Goal: Task Accomplishment & Management: Use online tool/utility

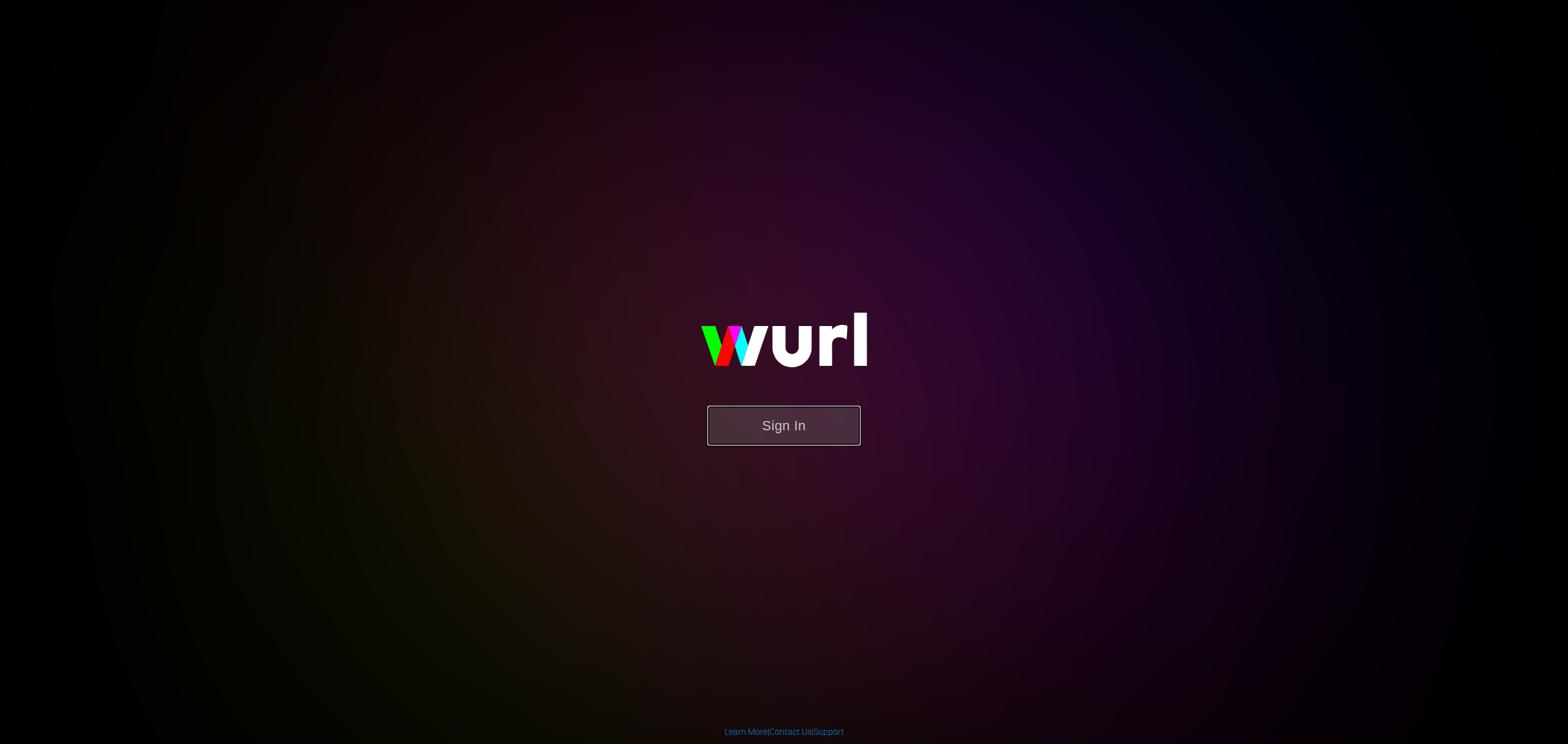
click at [765, 420] on button "Sign In" at bounding box center [784, 426] width 153 height 40
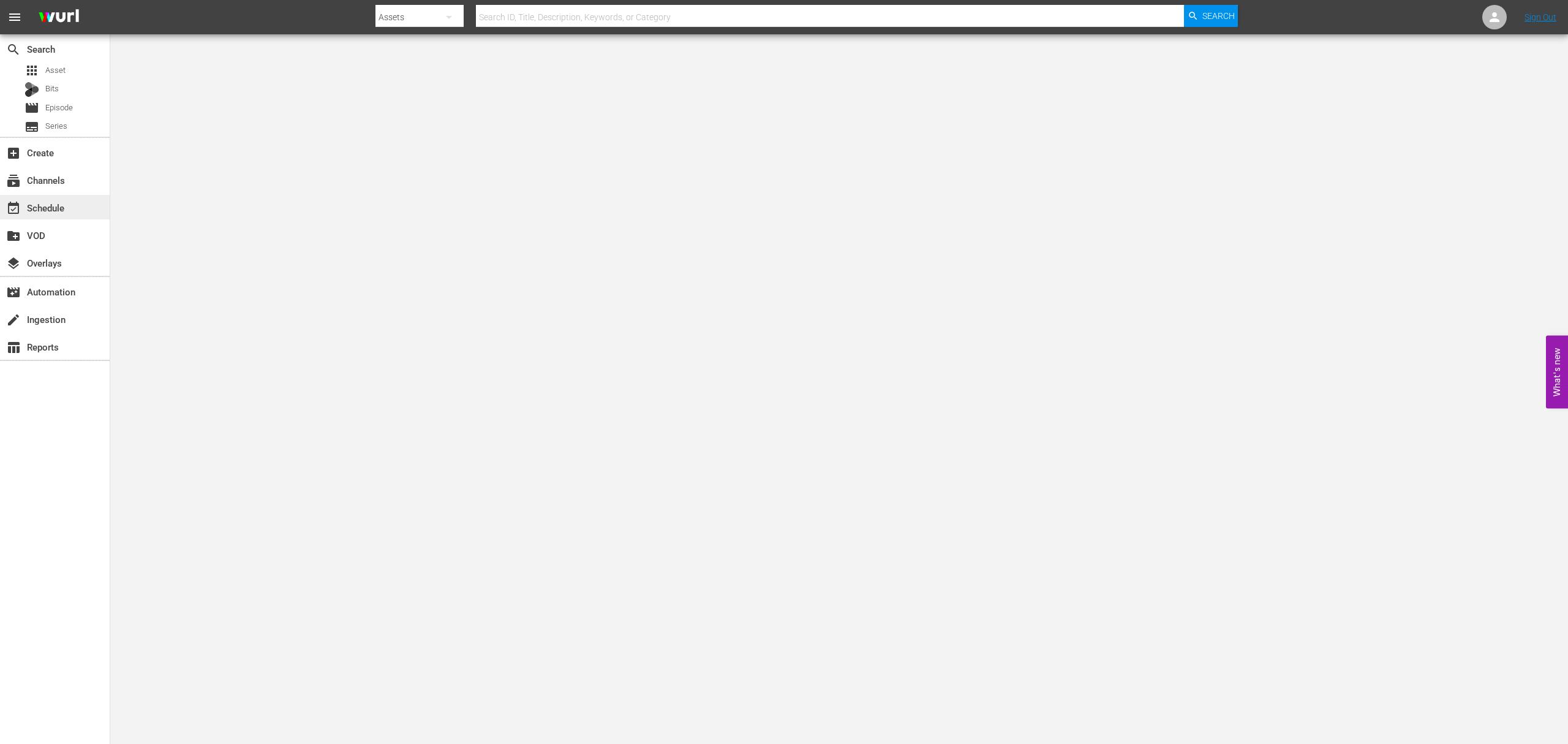
click at [51, 211] on div "event_available Schedule" at bounding box center [34, 206] width 68 height 11
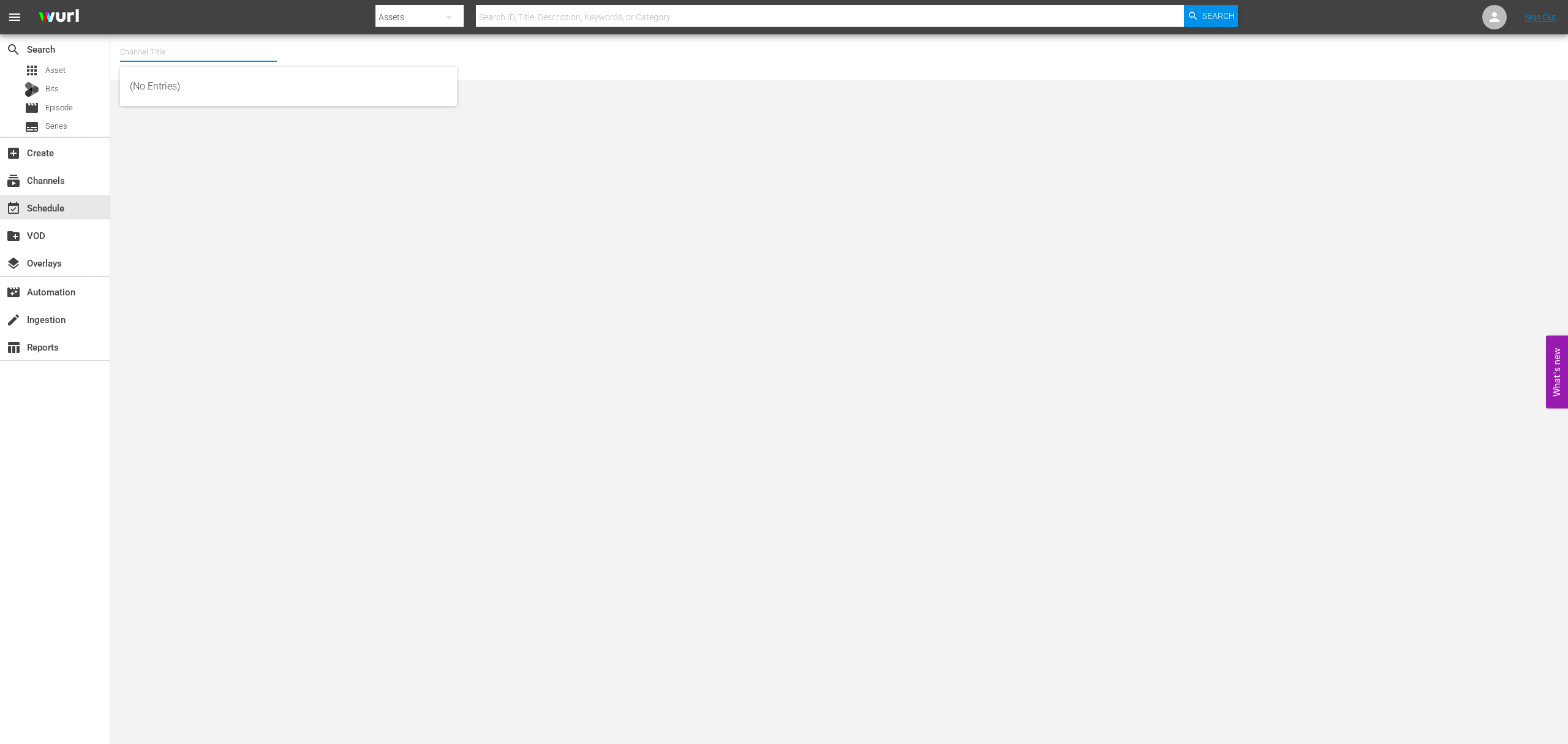
click at [195, 48] on input "text" at bounding box center [198, 51] width 157 height 29
click at [217, 91] on div "Best of Pawn Stars by History (2039 - ae_networks_bestofpawnstarsbyhistory_1)" at bounding box center [289, 86] width 317 height 29
type input "Best of Pawn Stars by History (2039 - ae_networks_bestofpawnstarsbyhistory_1)"
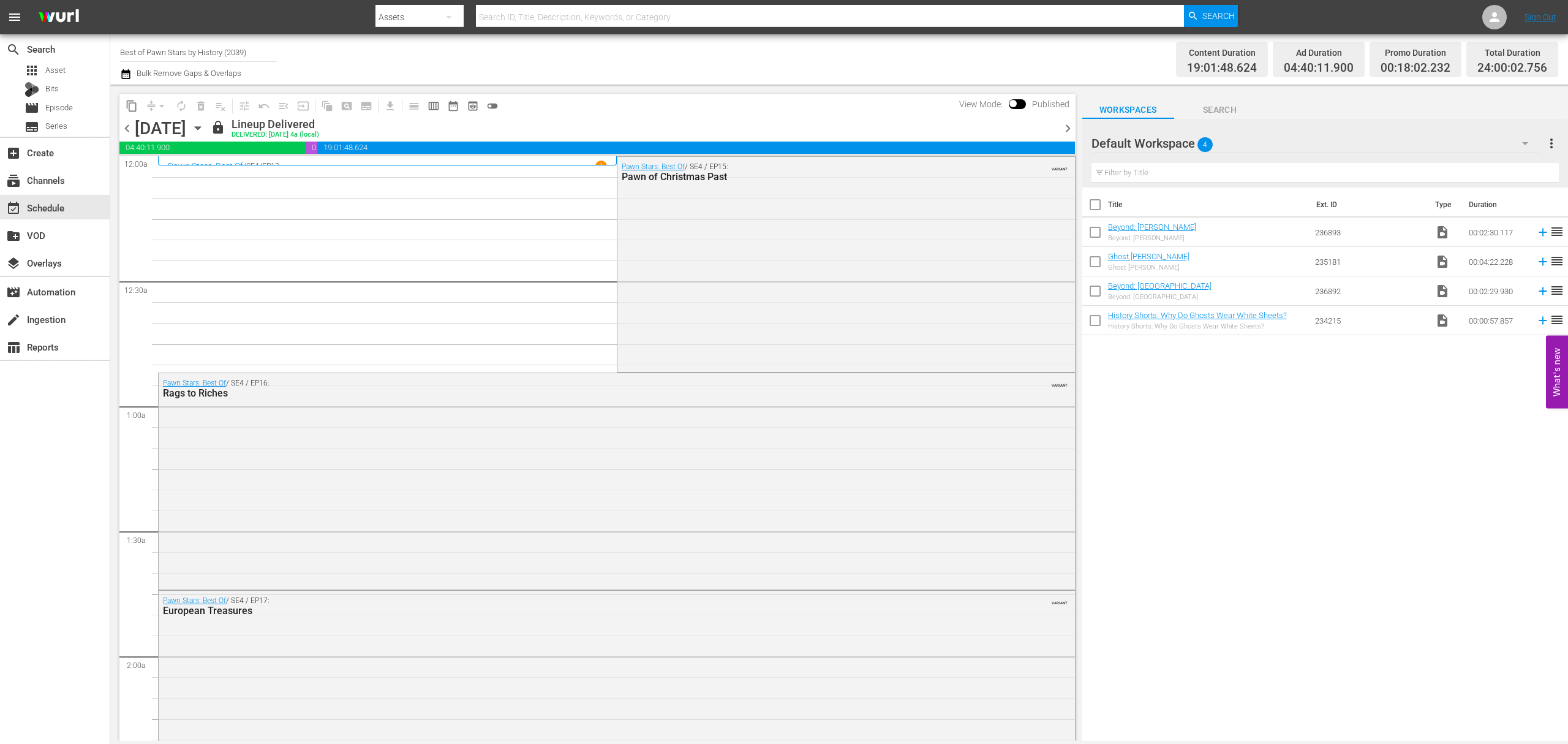
click at [205, 128] on icon "button" at bounding box center [198, 128] width 14 height 14
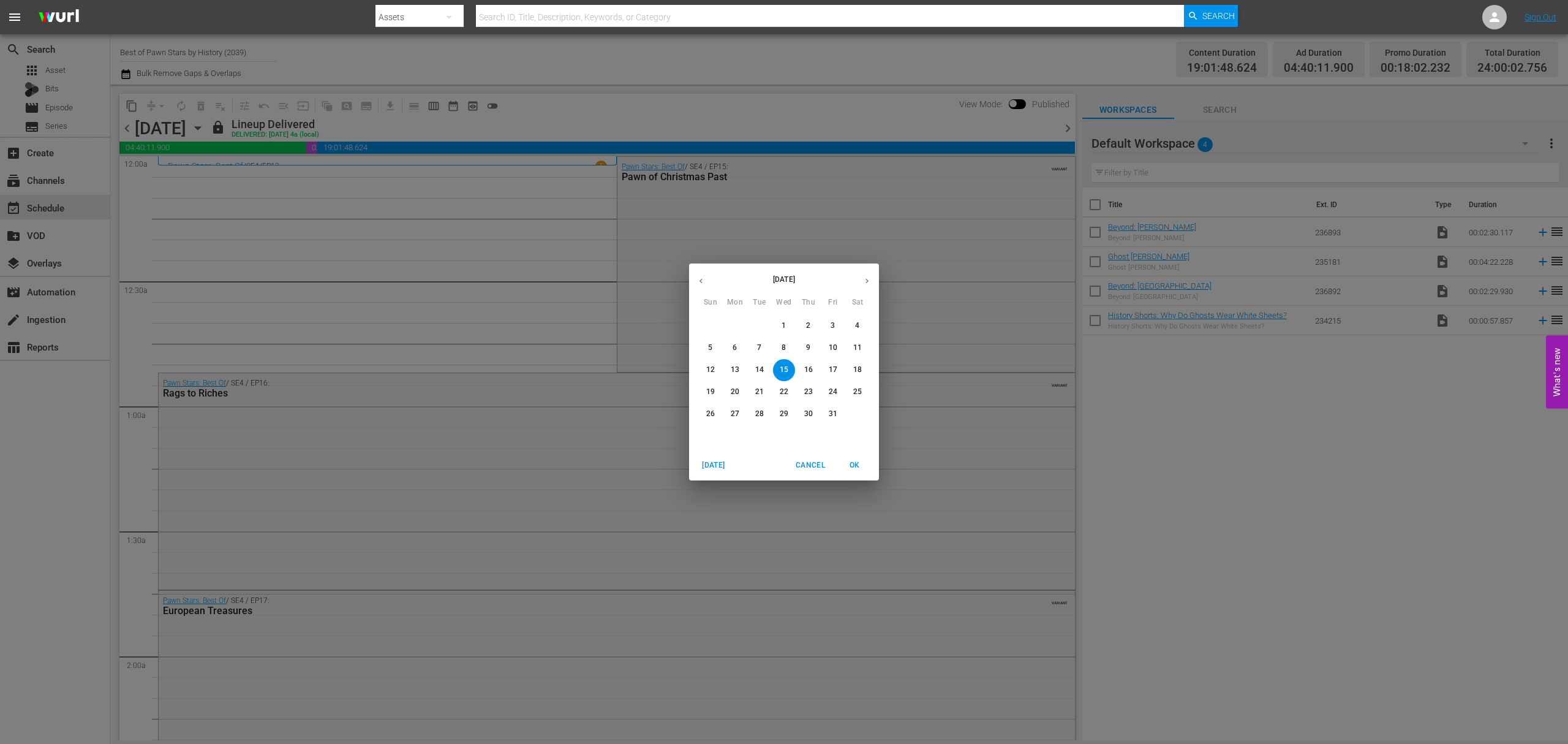
click at [872, 279] on button "button" at bounding box center [866, 281] width 24 height 24
click at [786, 349] on span "5" at bounding box center [784, 348] width 22 height 10
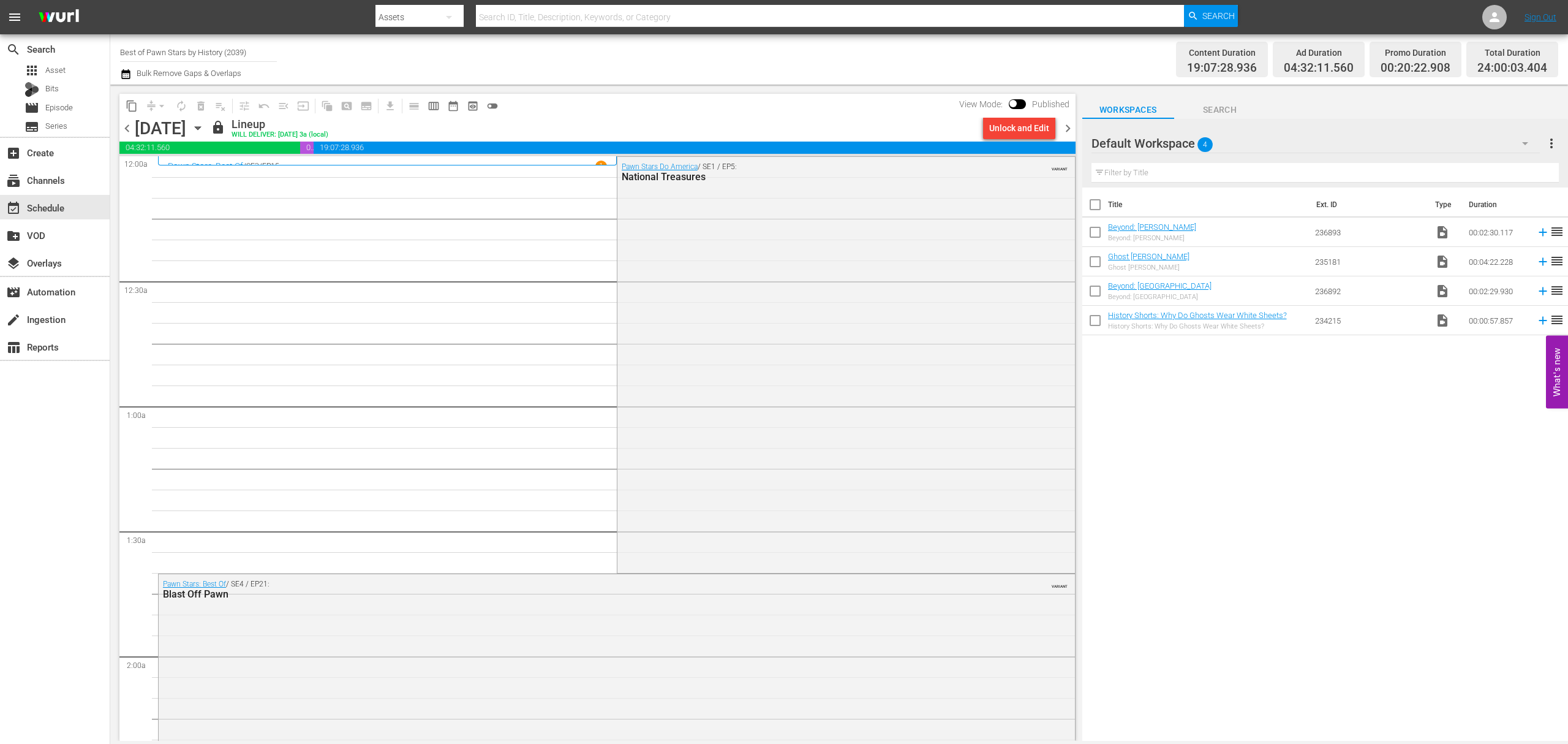
click at [1021, 129] on div "Unlock and Edit" at bounding box center [1019, 128] width 60 height 22
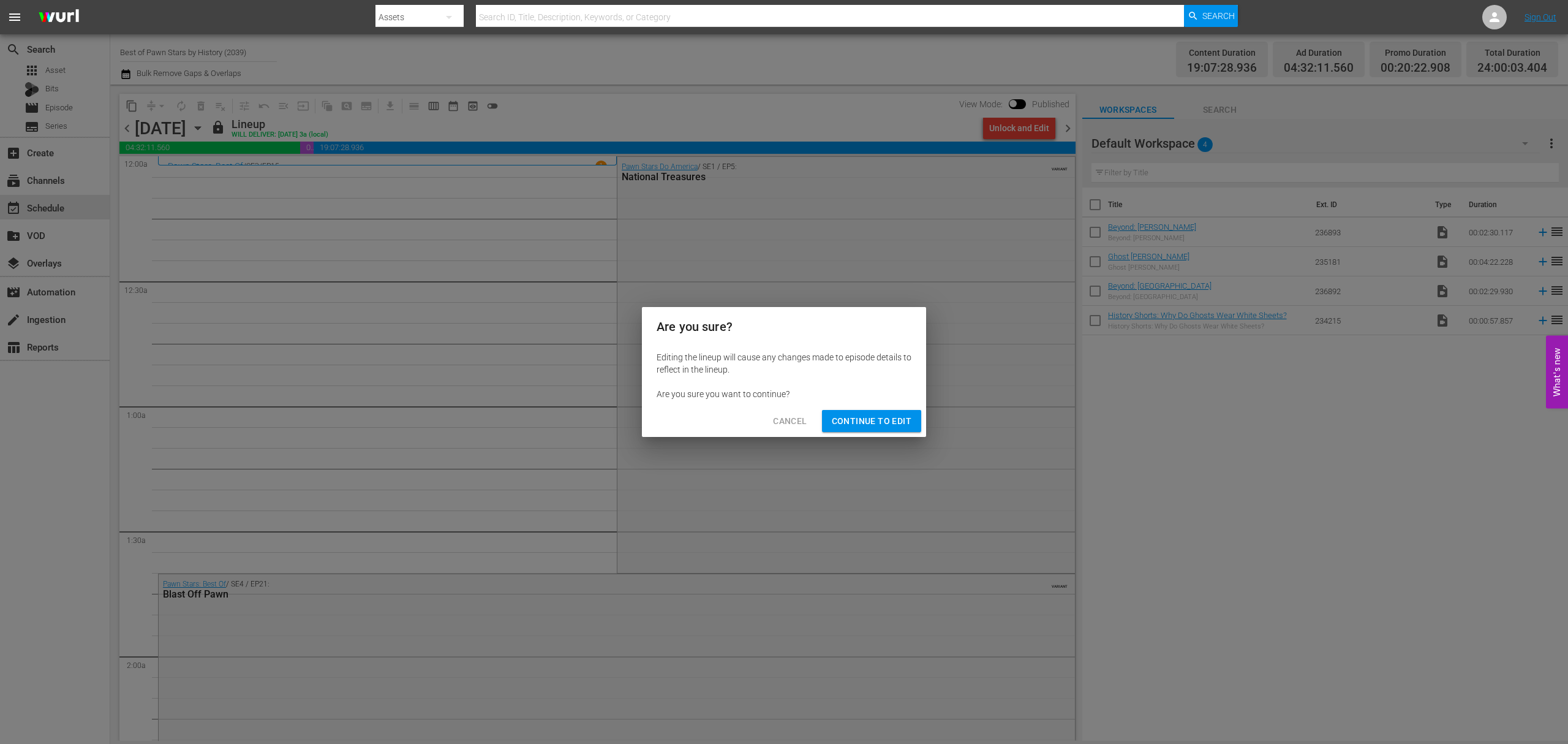
click at [862, 419] on span "Continue to Edit" at bounding box center [872, 421] width 80 height 16
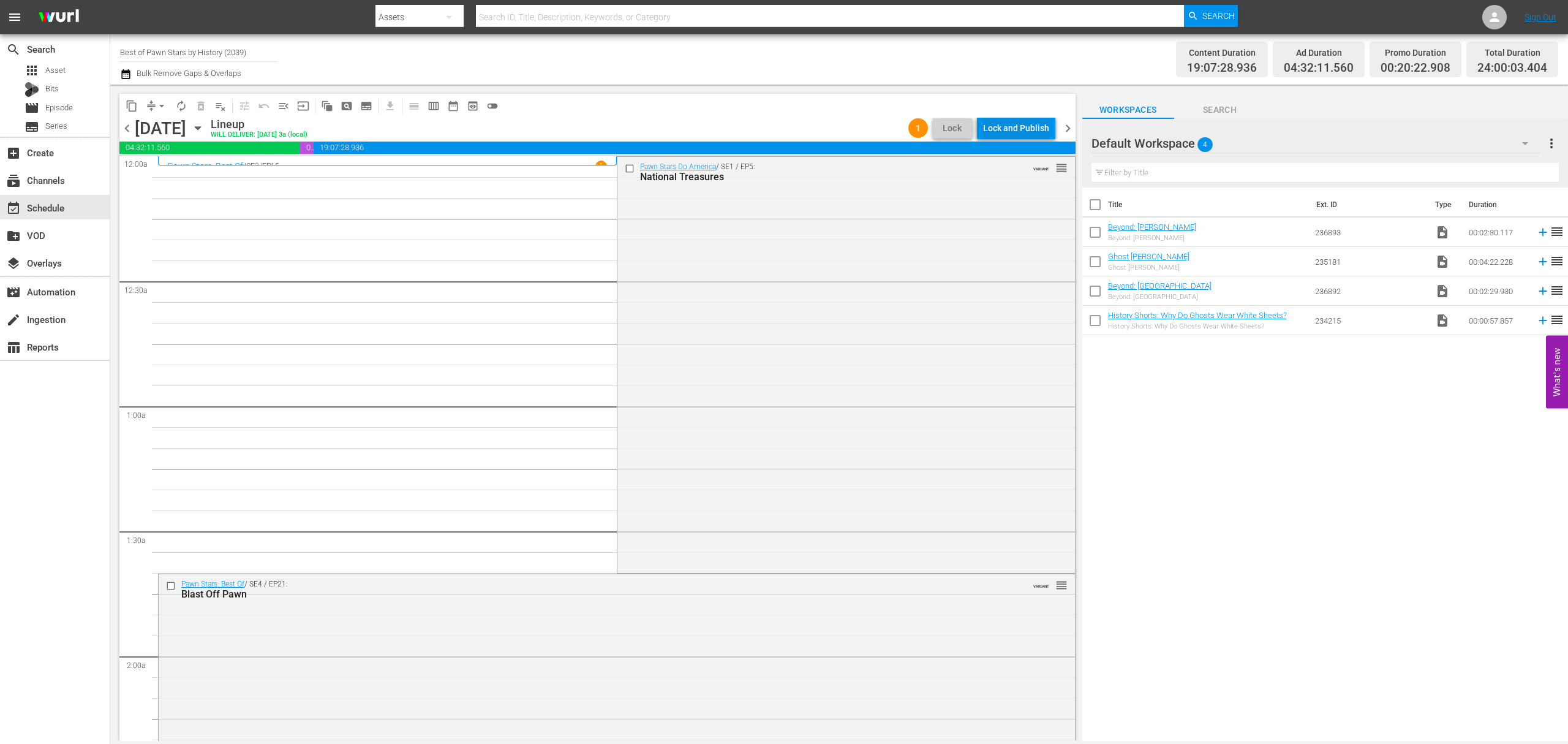
click at [1013, 129] on div "Lock and Publish" at bounding box center [1016, 128] width 66 height 22
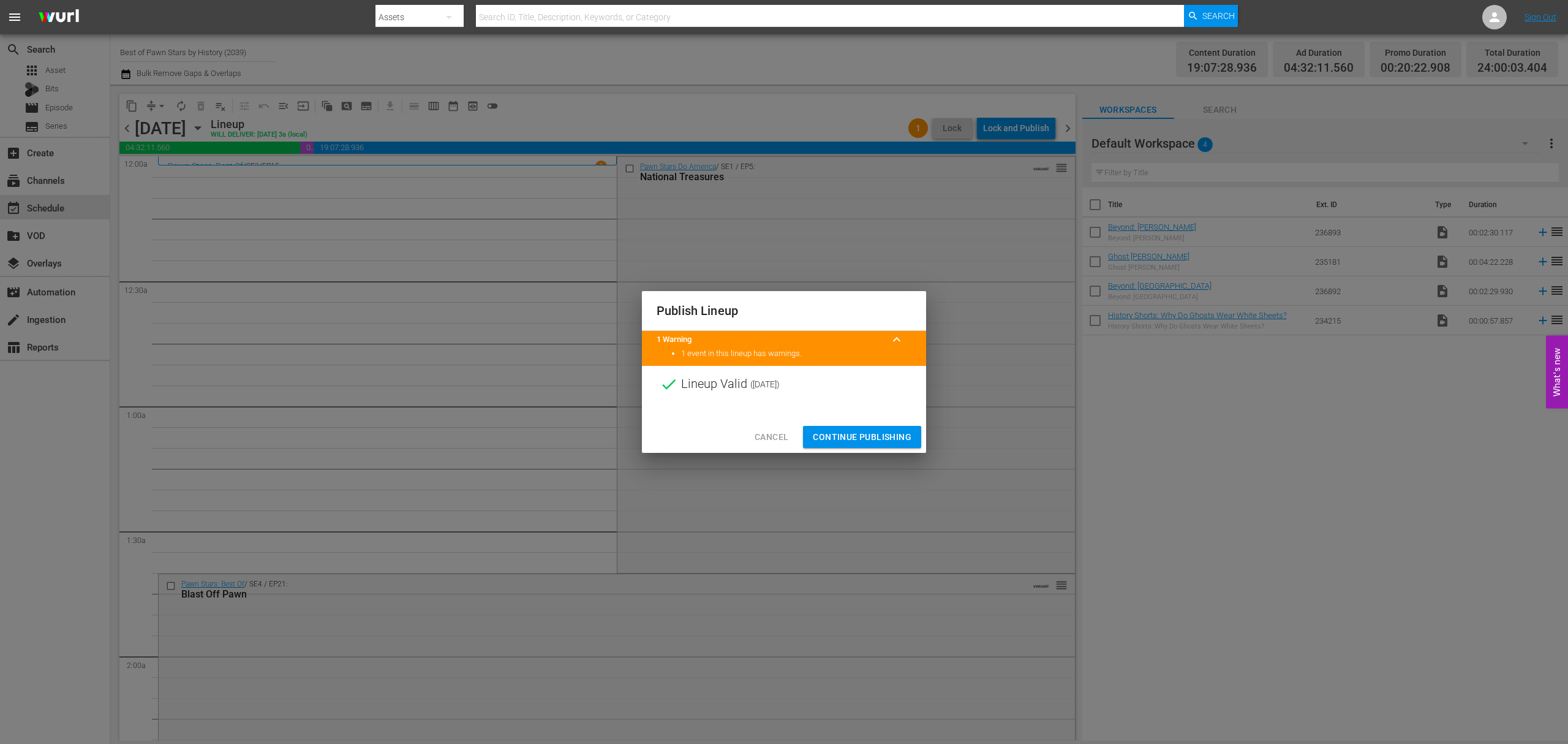
click at [771, 439] on span "Cancel" at bounding box center [771, 437] width 34 height 16
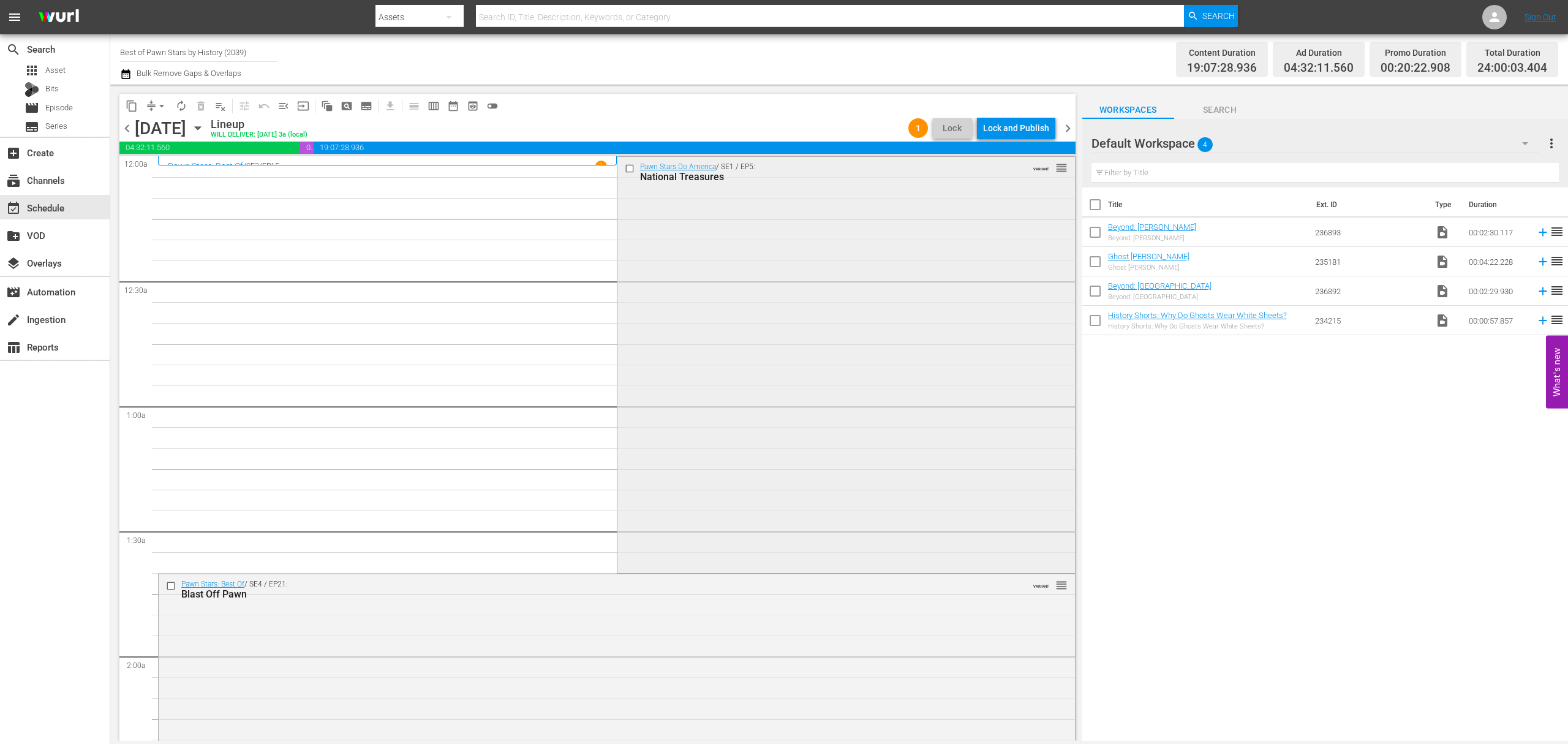
click at [803, 371] on div "Pawn Stars Do America / SE1 / EP5: National Treasures VARIANT reorder" at bounding box center [847, 364] width 458 height 413
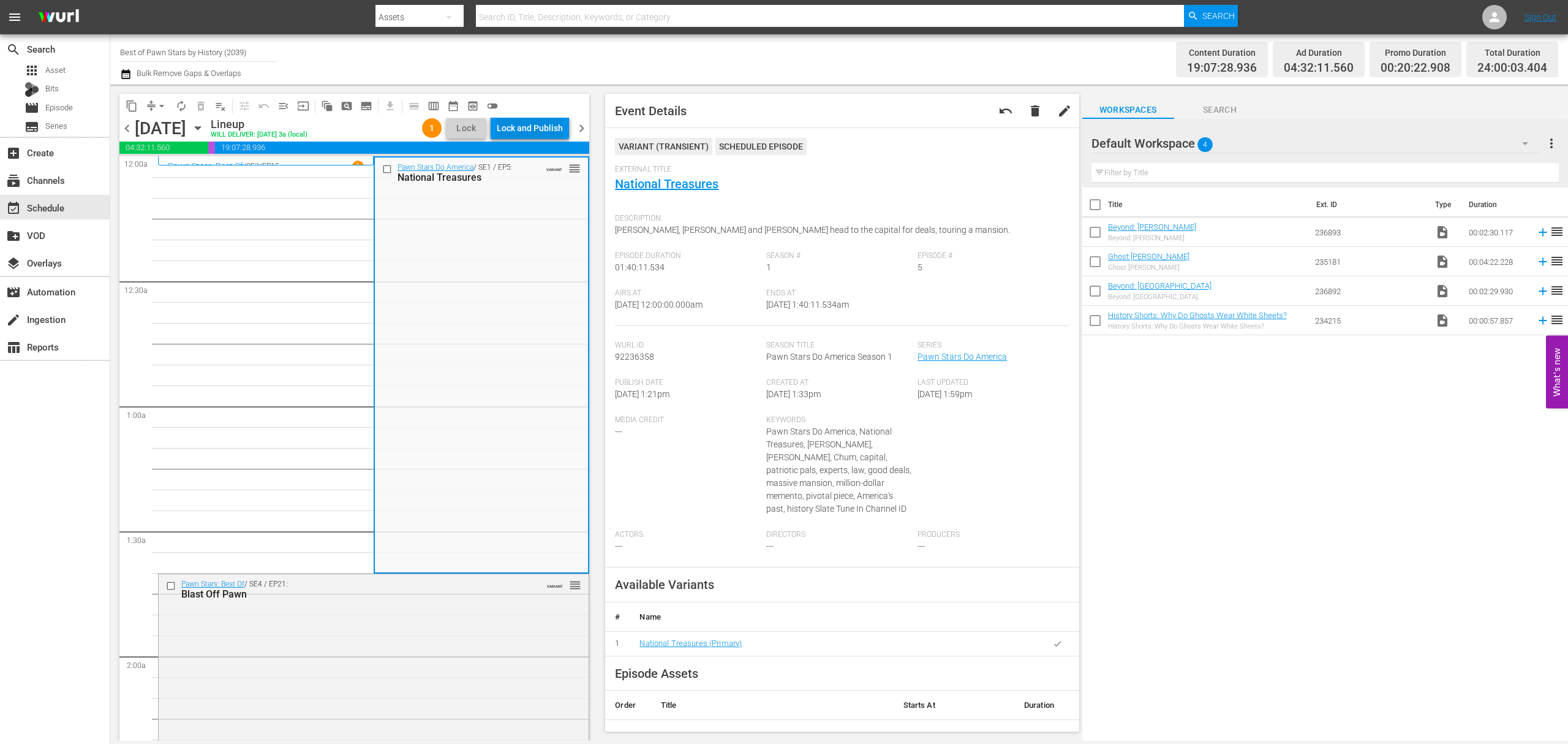
click at [528, 128] on div "Lock and Publish" at bounding box center [530, 128] width 66 height 22
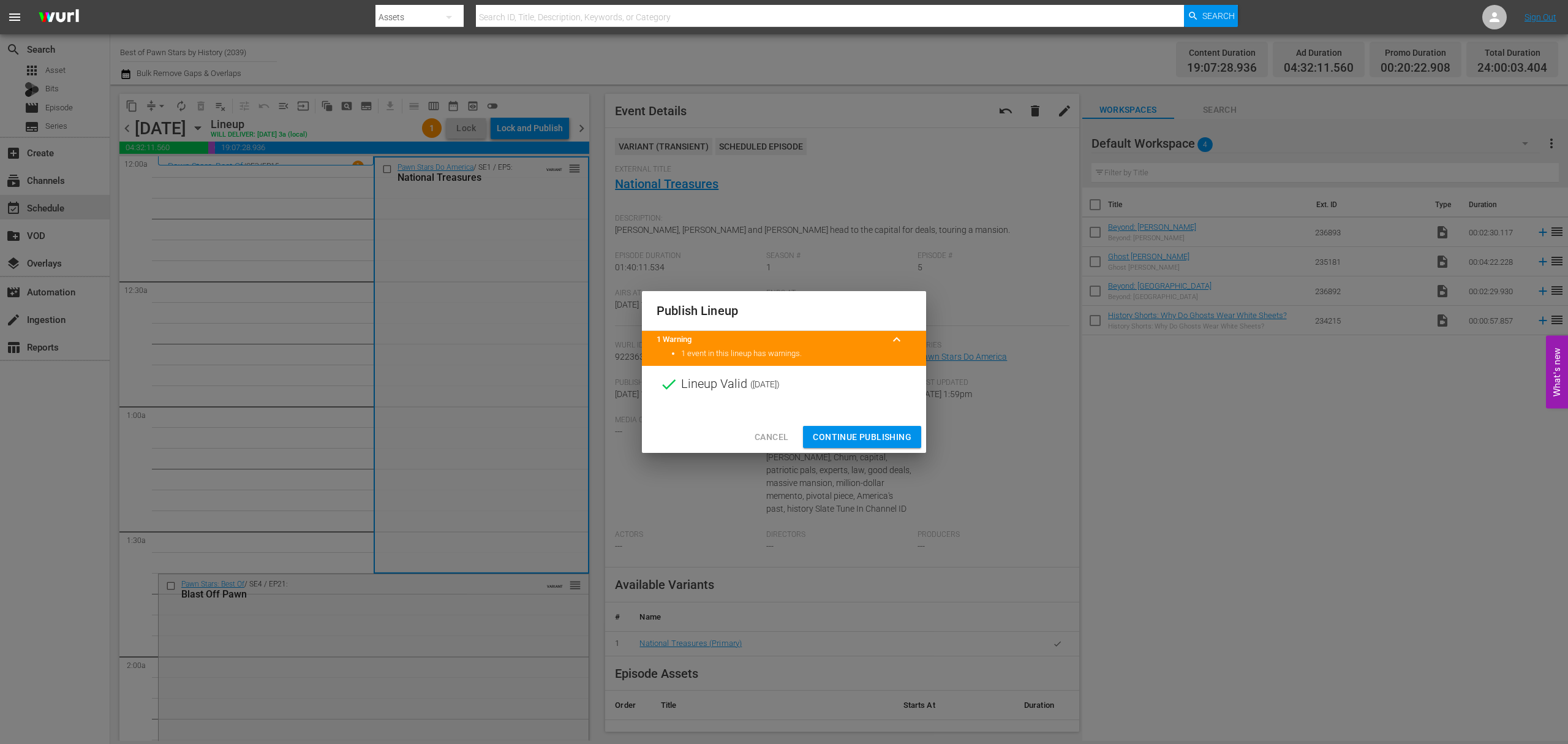
click at [845, 430] on span "Continue Publishing" at bounding box center [862, 437] width 99 height 16
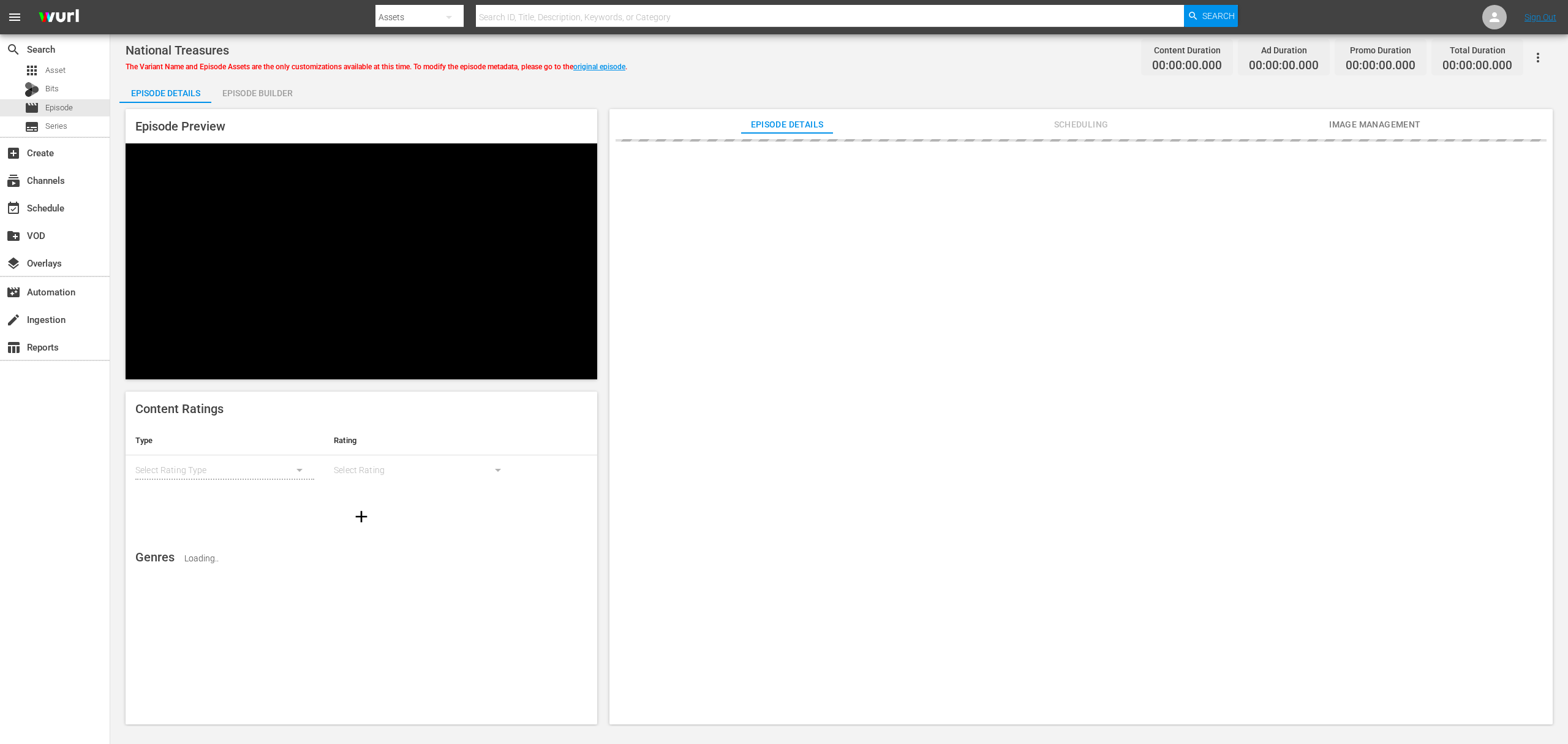
click at [256, 91] on div "Episode Builder" at bounding box center [257, 93] width 92 height 29
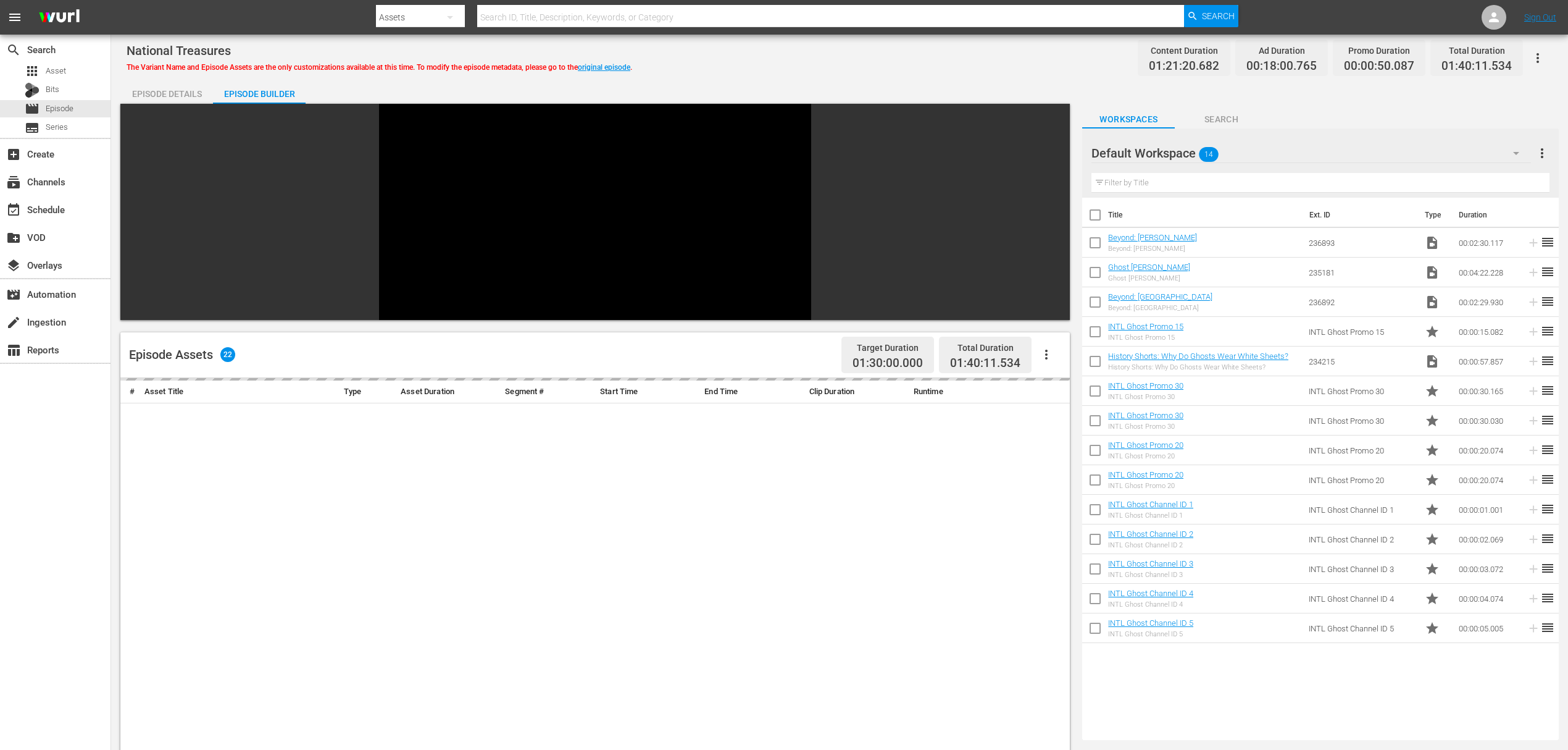
click at [164, 87] on div "Episode Details" at bounding box center [167, 94] width 93 height 29
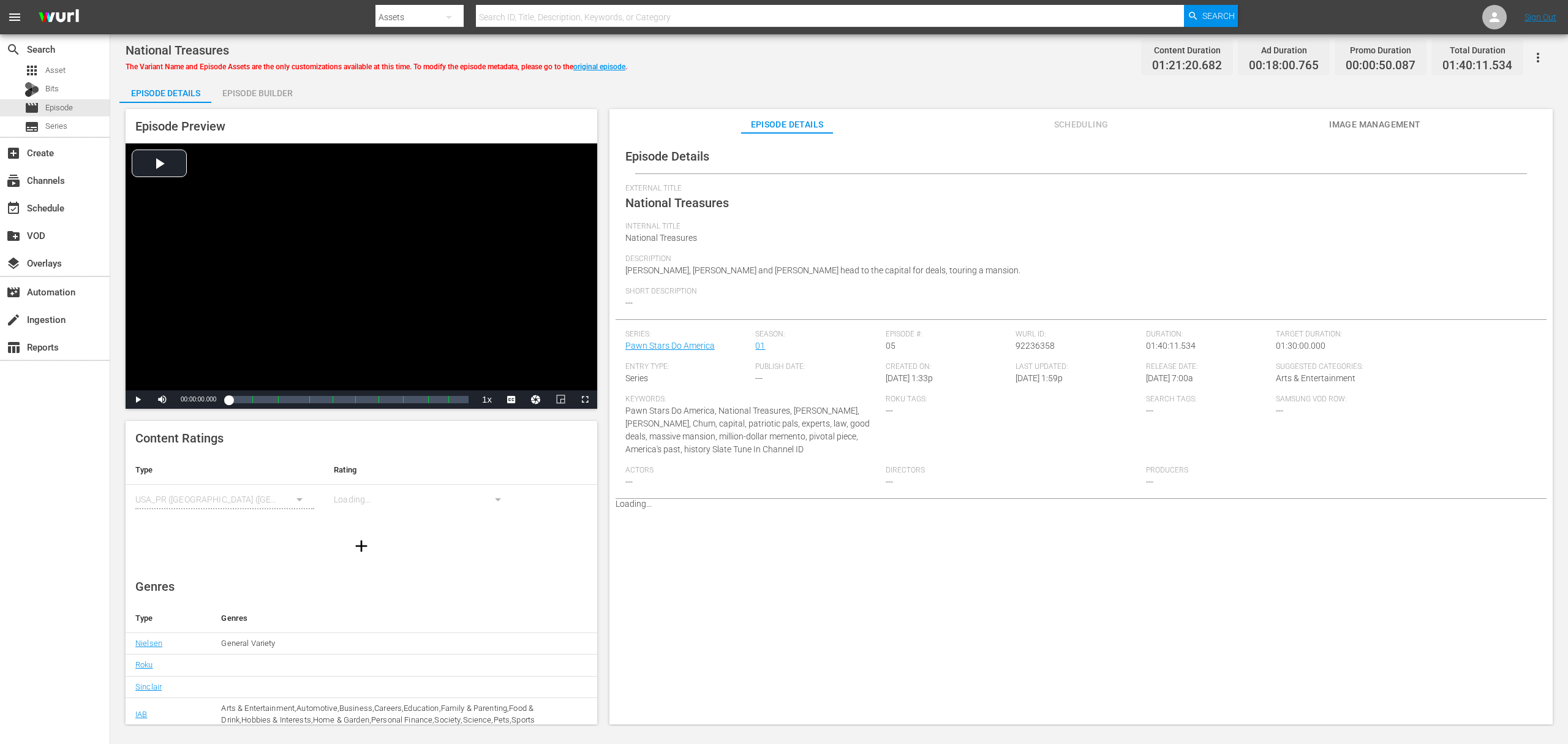
scroll to position [85, 0]
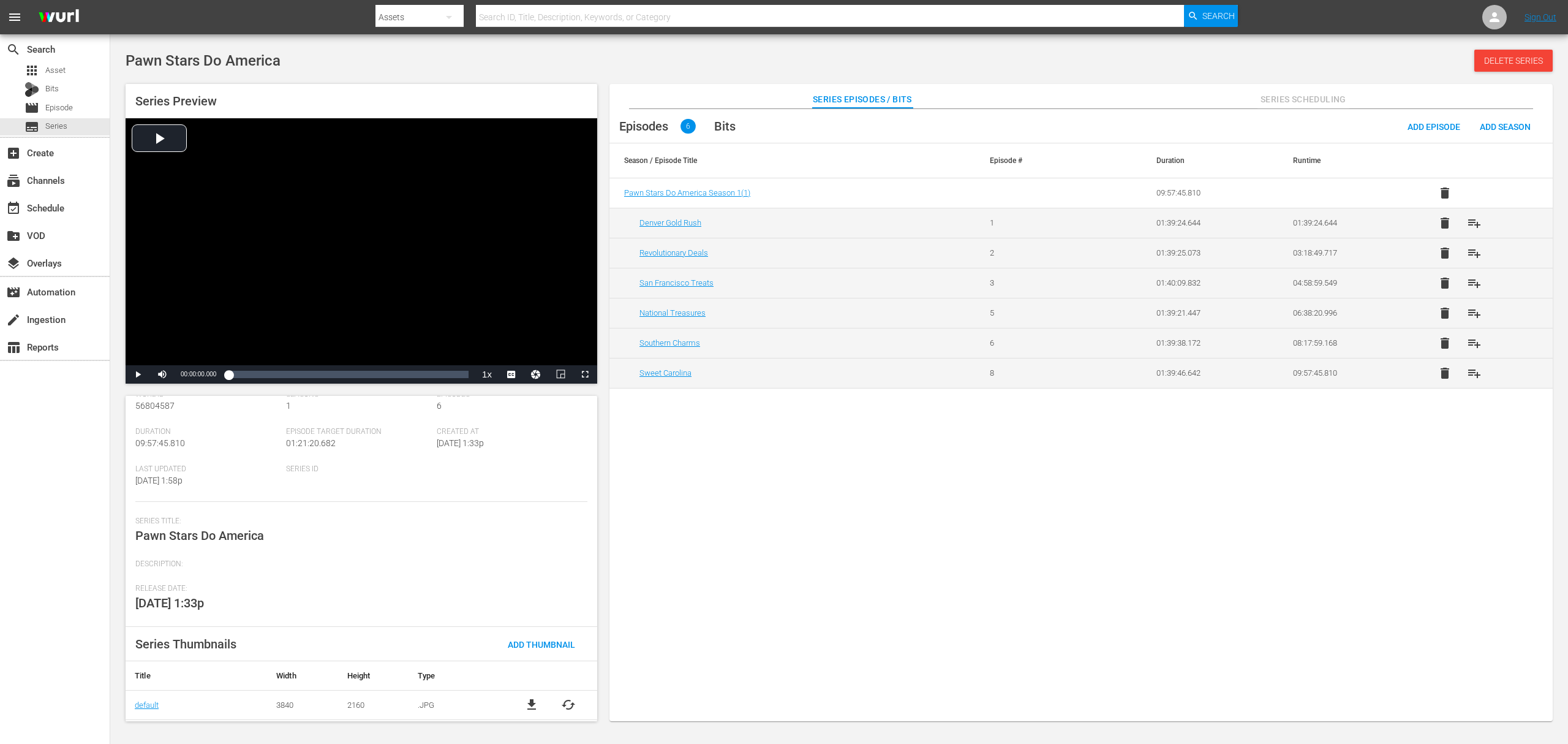
scroll to position [77, 0]
